Goal: Find specific page/section

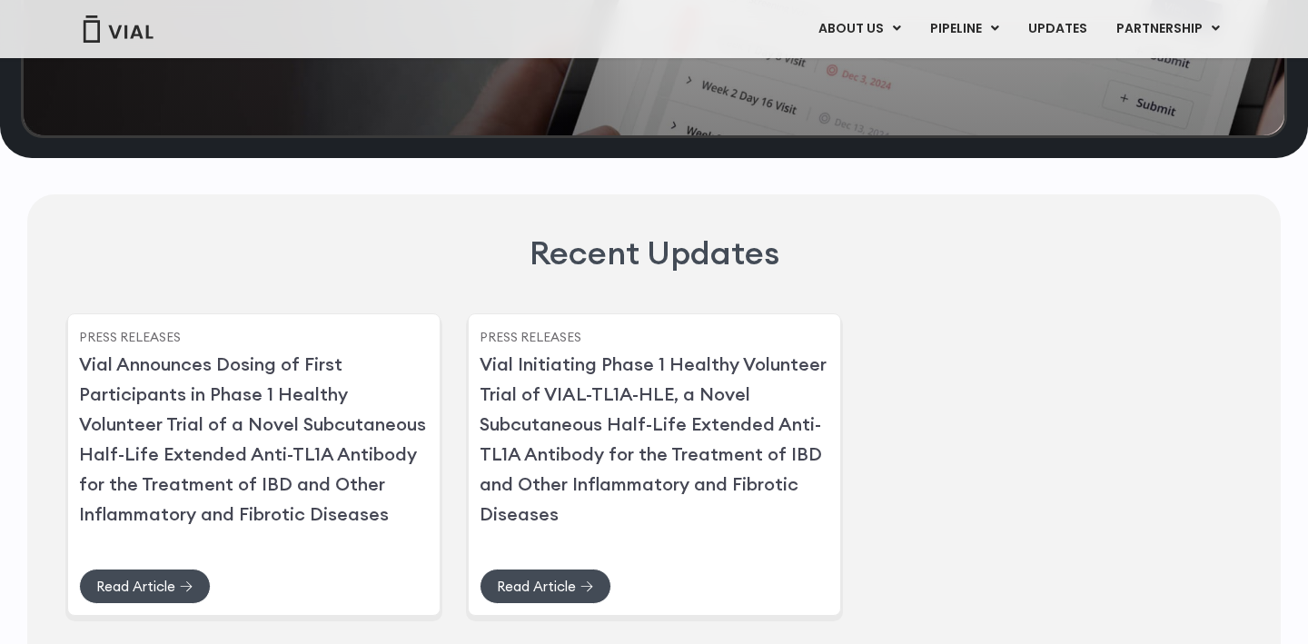
scroll to position [4525, 0]
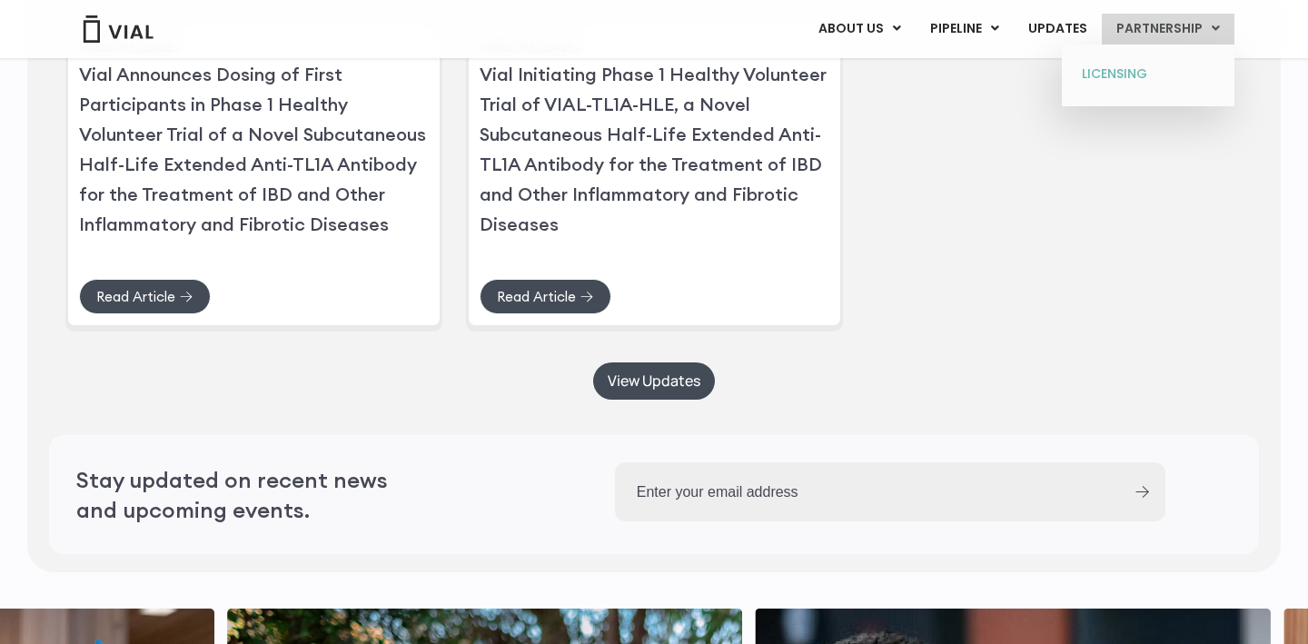
click at [1143, 72] on link "LICENSING" at bounding box center [1147, 74] width 159 height 29
